Goal: Task Accomplishment & Management: Use online tool/utility

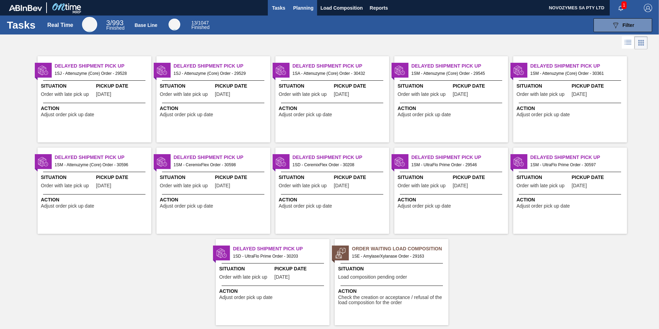
click at [306, 5] on span "Planning" at bounding box center [303, 8] width 20 height 8
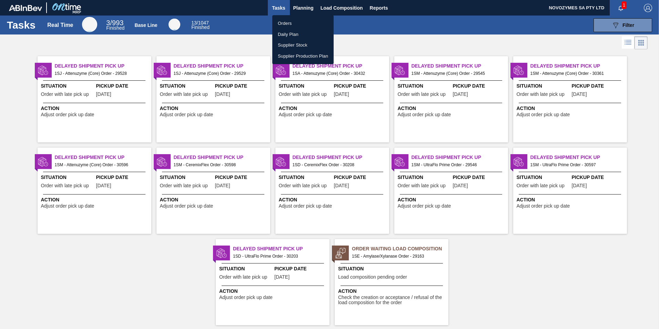
click at [288, 22] on li "Orders" at bounding box center [302, 23] width 61 height 11
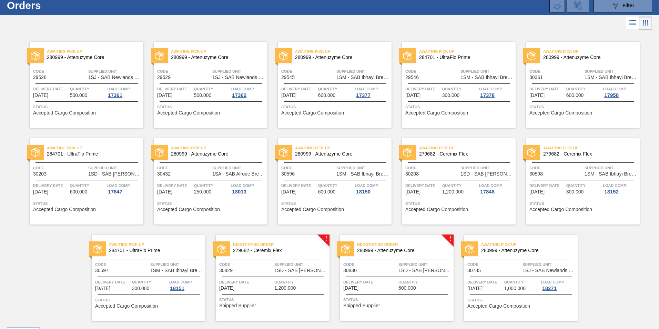
scroll to position [37, 0]
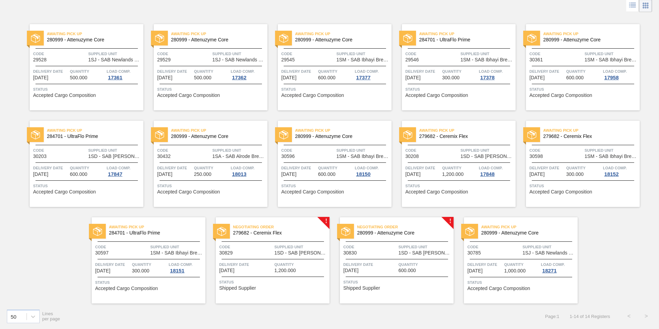
click at [309, 230] on span "279682 - Ceremix Flex" at bounding box center [278, 232] width 91 height 5
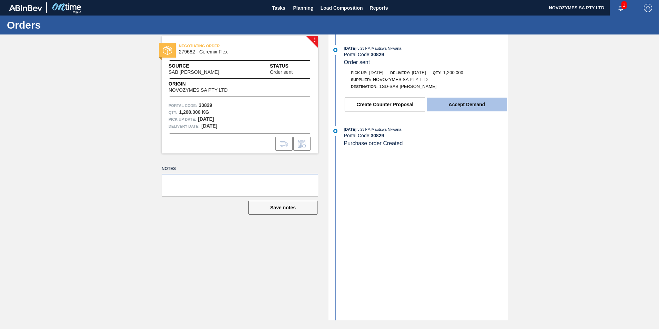
click at [475, 107] on button "Accept Demand" at bounding box center [466, 104] width 80 height 14
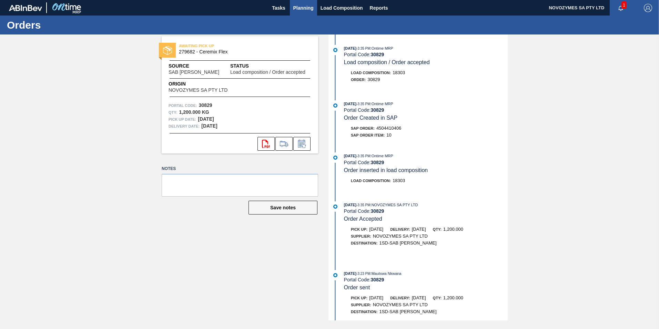
click at [308, 7] on span "Planning" at bounding box center [303, 8] width 20 height 8
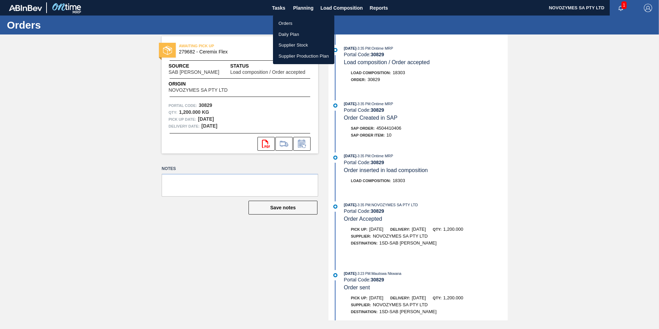
click at [301, 24] on li "Orders" at bounding box center [303, 23] width 61 height 11
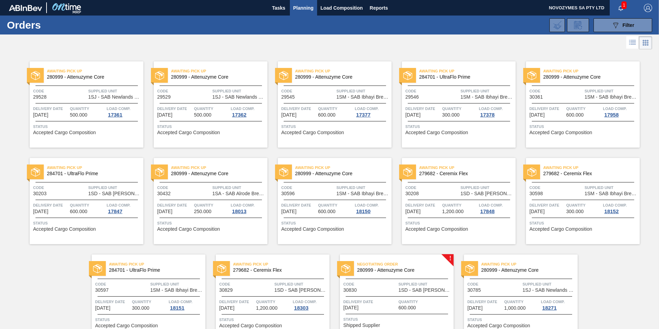
scroll to position [37, 0]
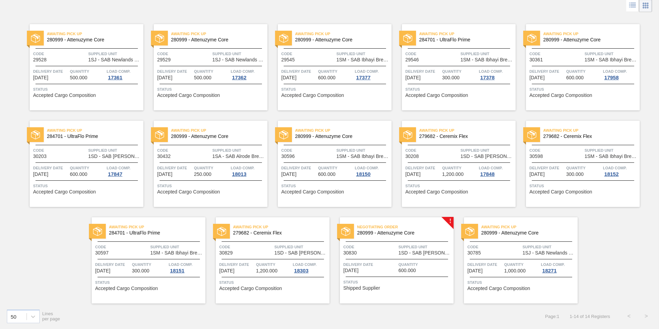
click at [425, 223] on div "Negotiating Order 280999 - Attenuzyme Core" at bounding box center [397, 228] width 114 height 12
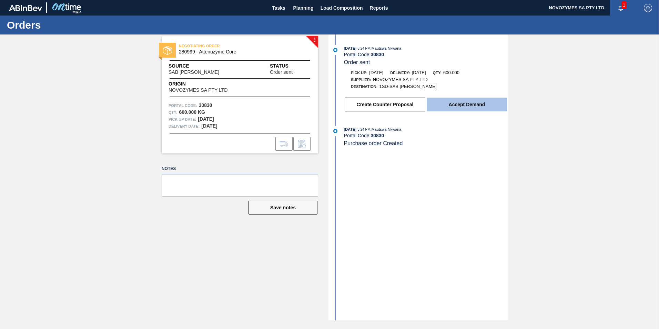
click at [451, 103] on button "Accept Demand" at bounding box center [466, 104] width 80 height 14
